Goal: Task Accomplishment & Management: Complete application form

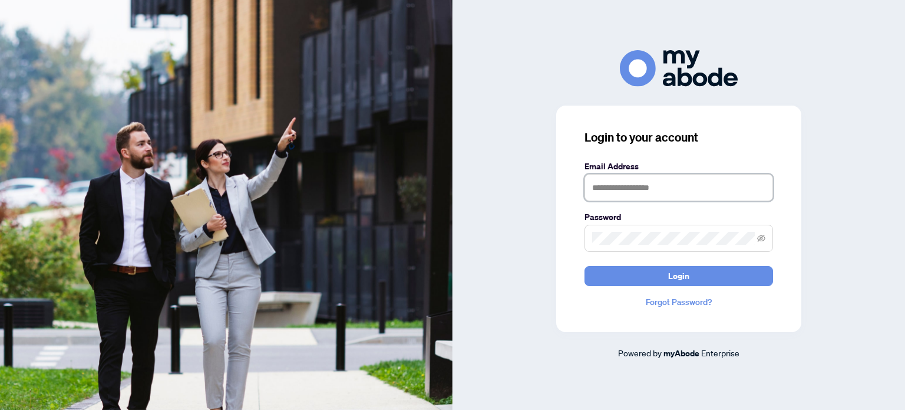
click at [592, 182] on input "text" at bounding box center [679, 187] width 189 height 27
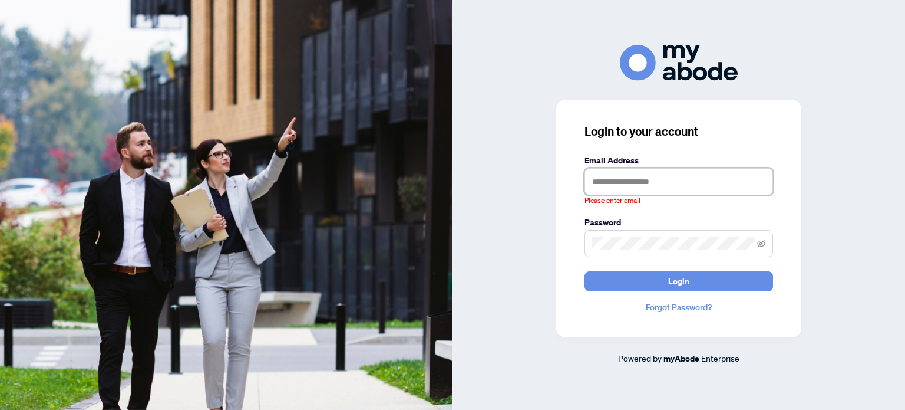
type input "**********"
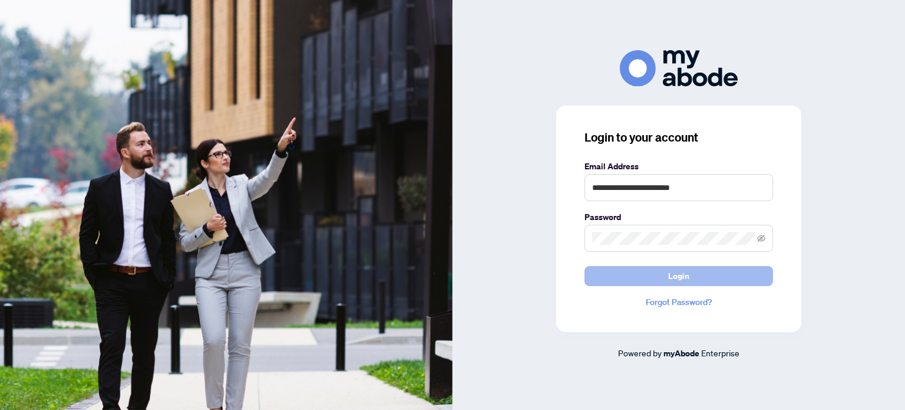
click at [687, 274] on span "Login" at bounding box center [678, 275] width 21 height 19
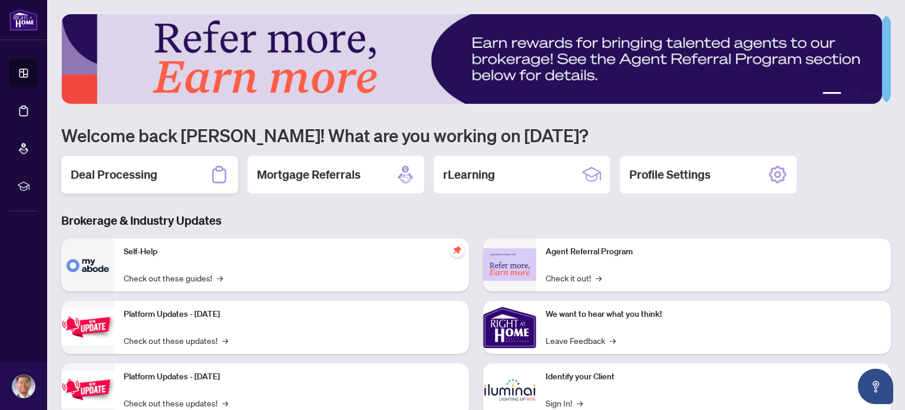
click at [114, 167] on h2 "Deal Processing" at bounding box center [114, 174] width 87 height 17
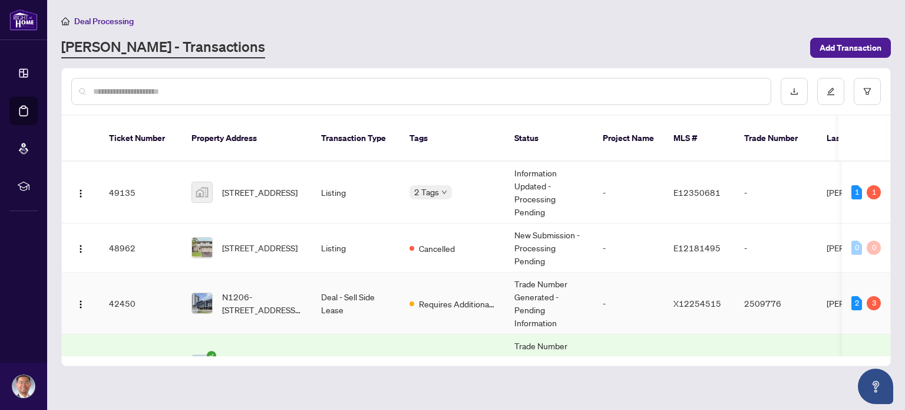
click at [341, 287] on td "Deal - Sell Side Lease" at bounding box center [356, 303] width 88 height 62
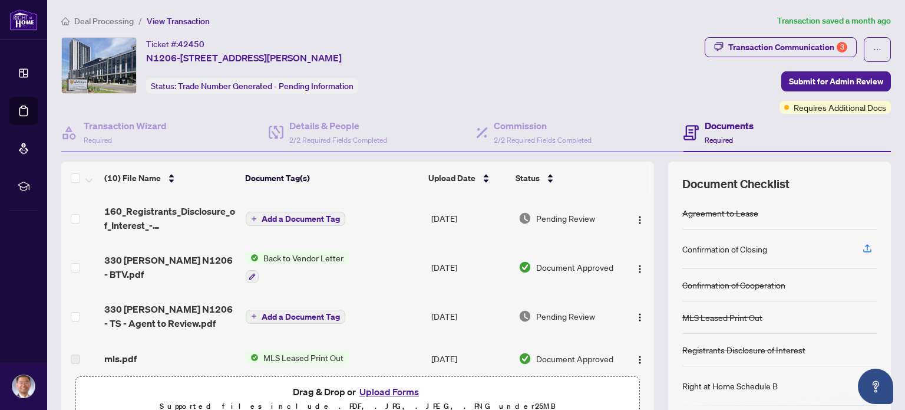
scroll to position [157, 0]
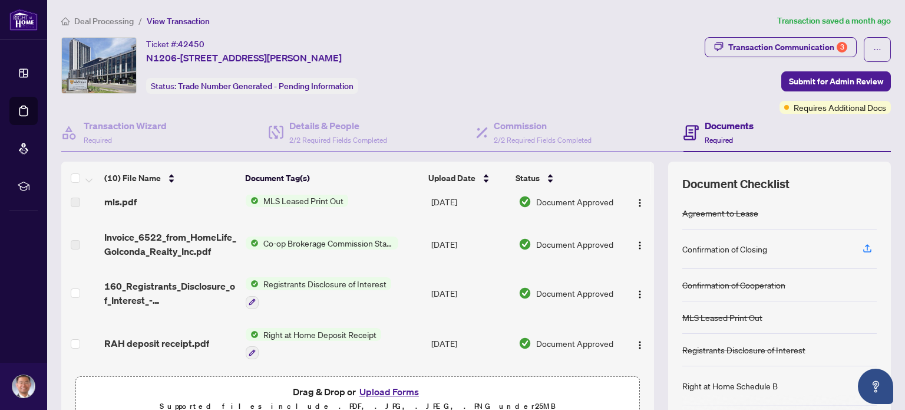
click at [379, 387] on button "Upload Forms" at bounding box center [389, 391] width 67 height 15
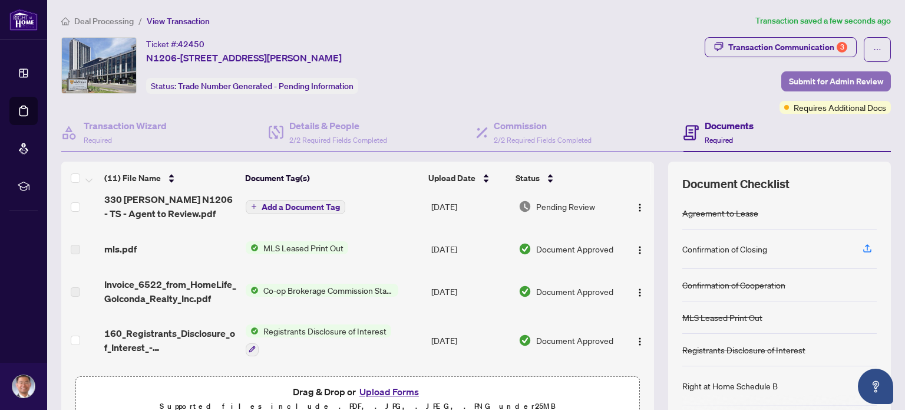
click at [799, 77] on span "Submit for Admin Review" at bounding box center [836, 81] width 94 height 19
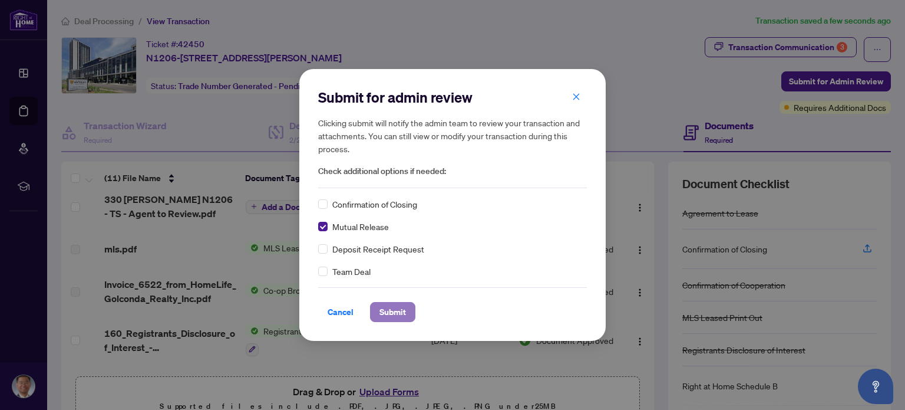
click at [391, 311] on span "Submit" at bounding box center [393, 311] width 27 height 19
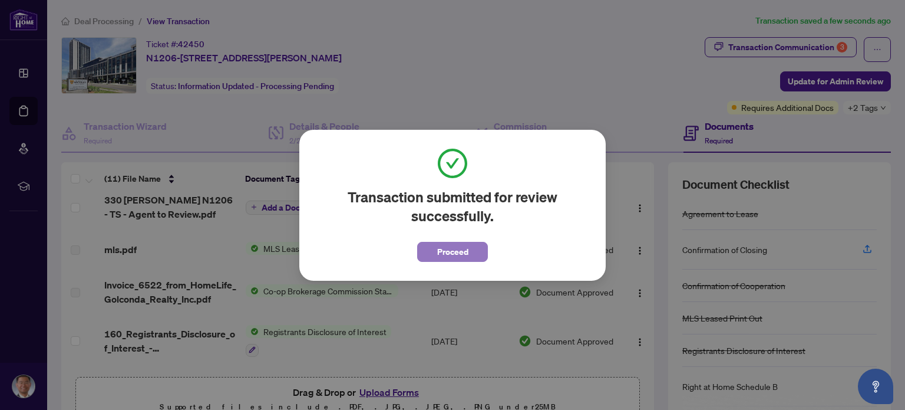
click at [470, 256] on button "Proceed" at bounding box center [452, 252] width 71 height 20
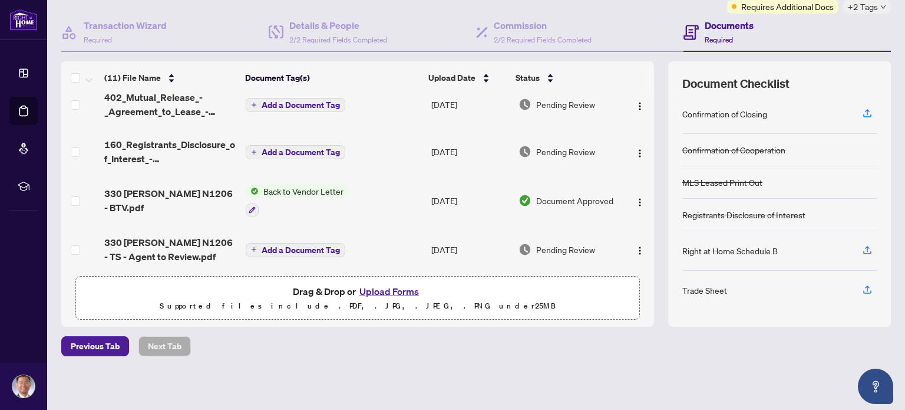
scroll to position [0, 0]
